Goal: Information Seeking & Learning: Learn about a topic

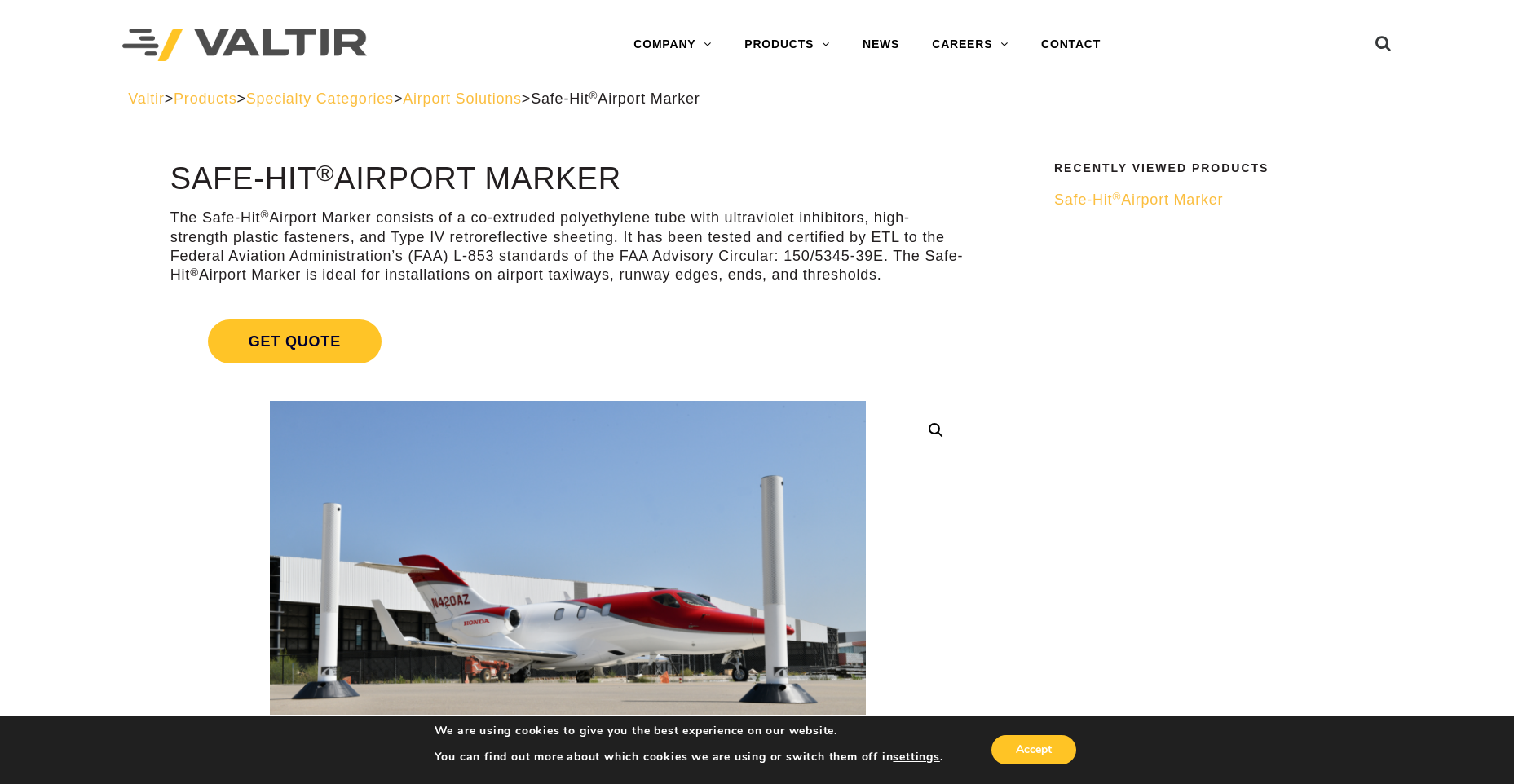
click at [1117, 195] on sup "®" at bounding box center [1117, 196] width 9 height 12
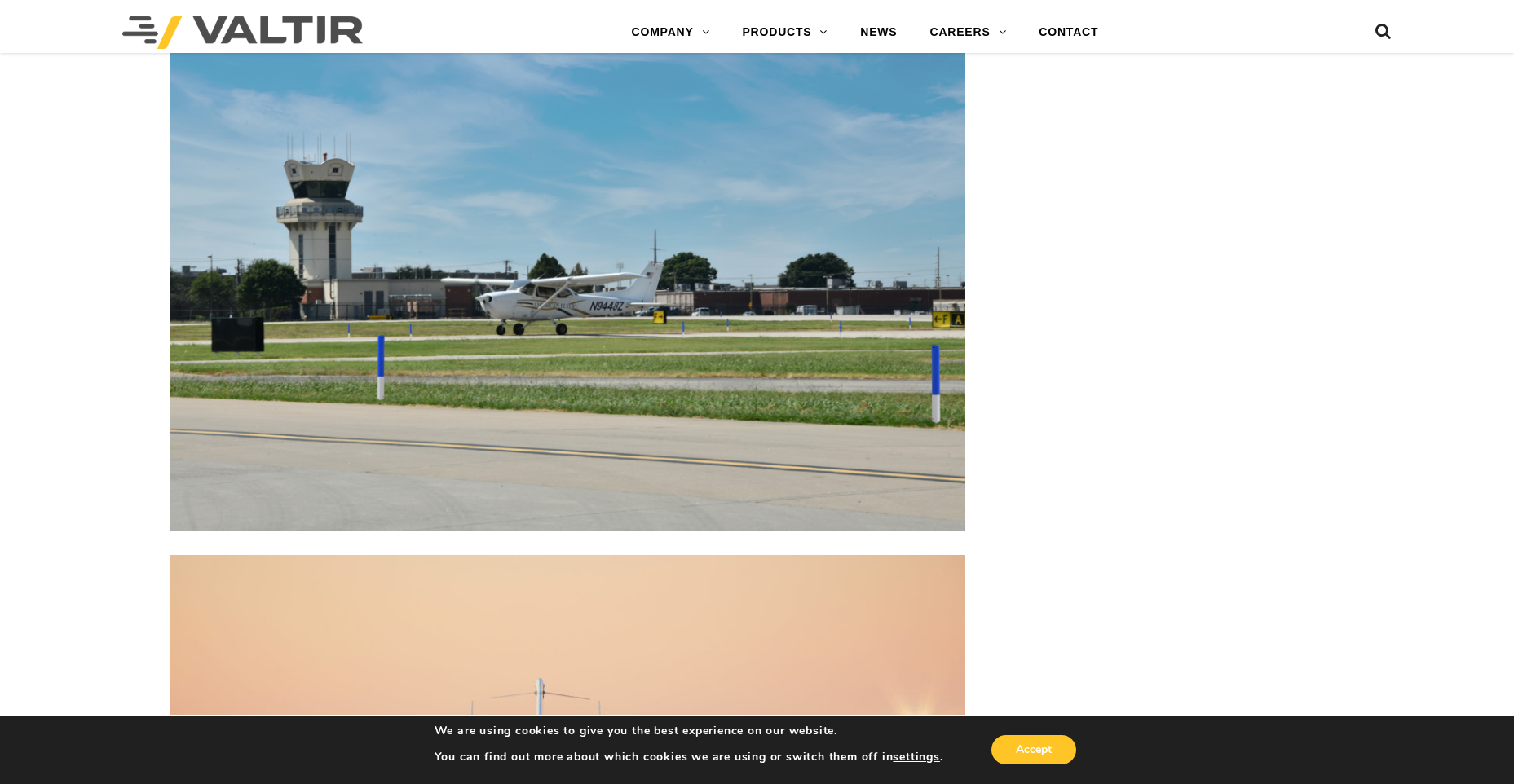
scroll to position [4159, 0]
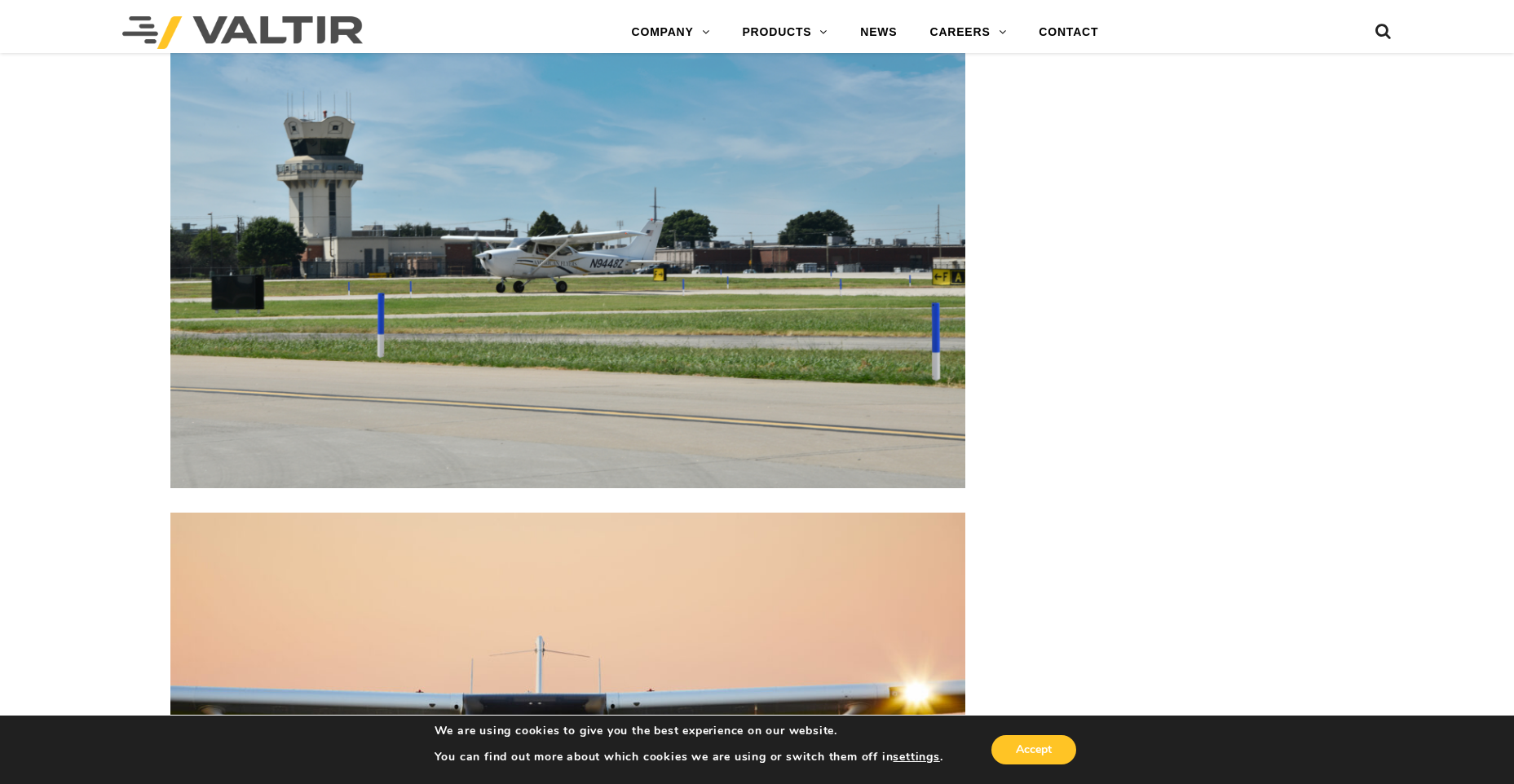
click at [380, 327] on img at bounding box center [568, 223] width 795 height 530
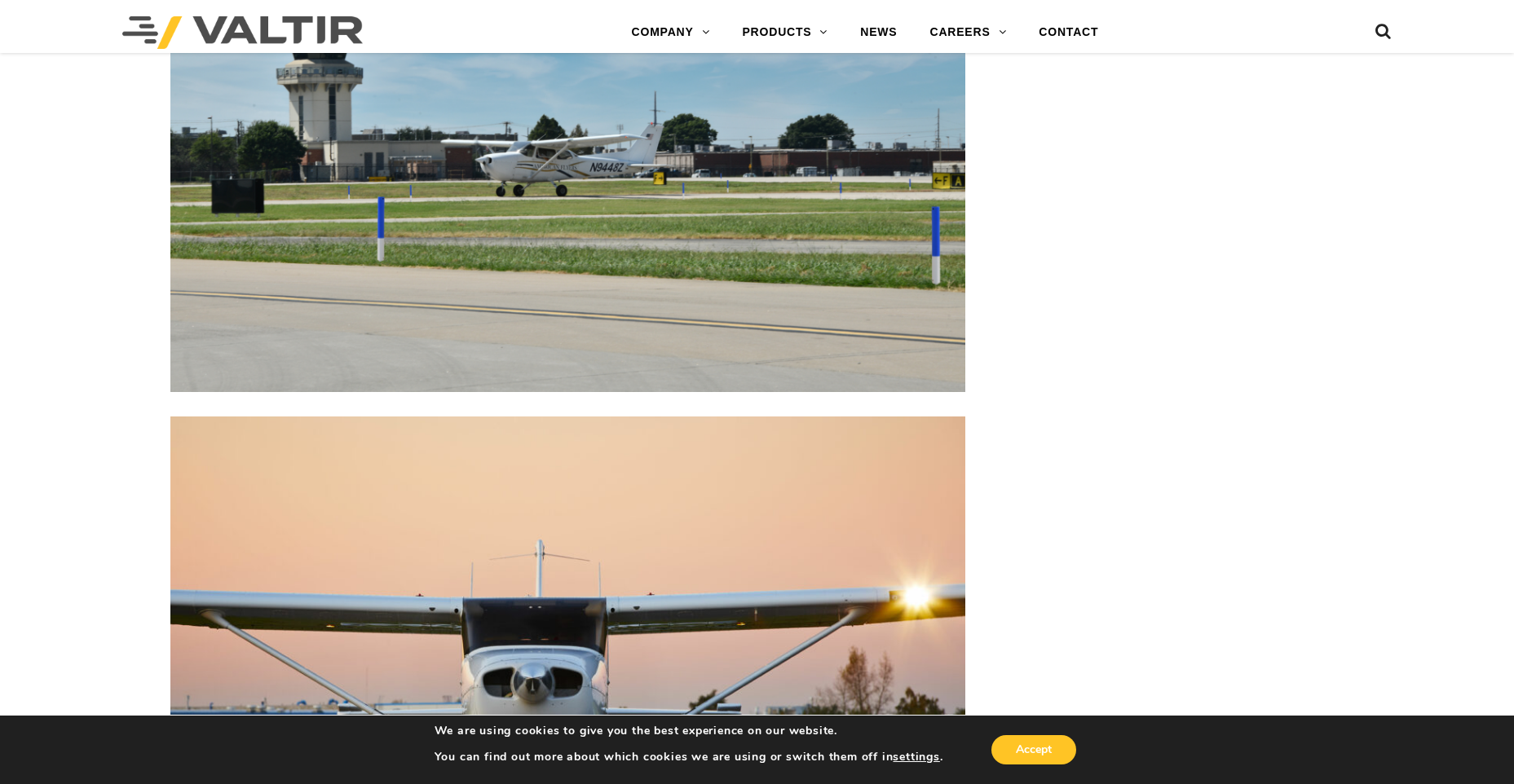
scroll to position [4240, 0]
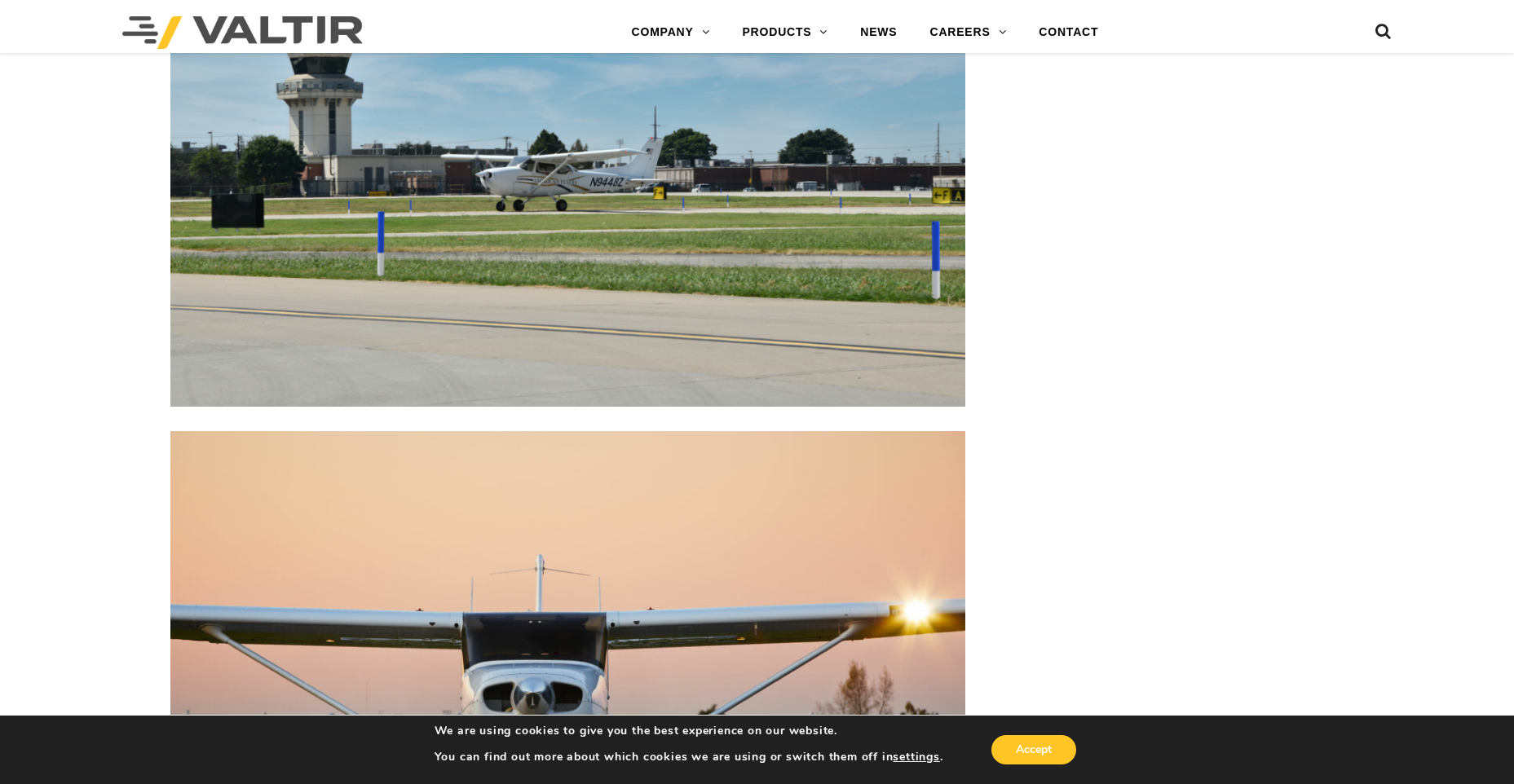
click at [929, 263] on img at bounding box center [568, 141] width 795 height 530
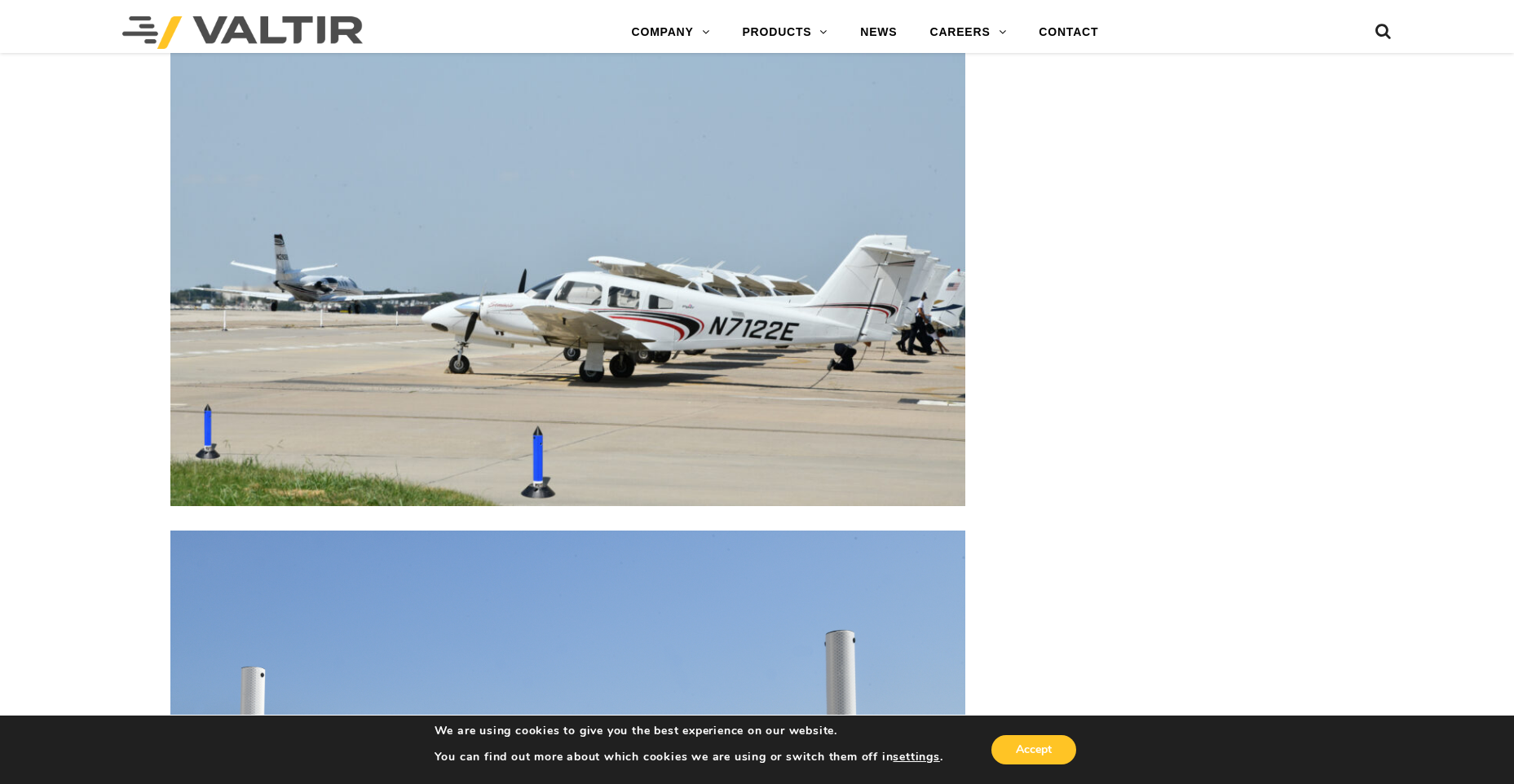
scroll to position [3017, 0]
